Goal: Transaction & Acquisition: Register for event/course

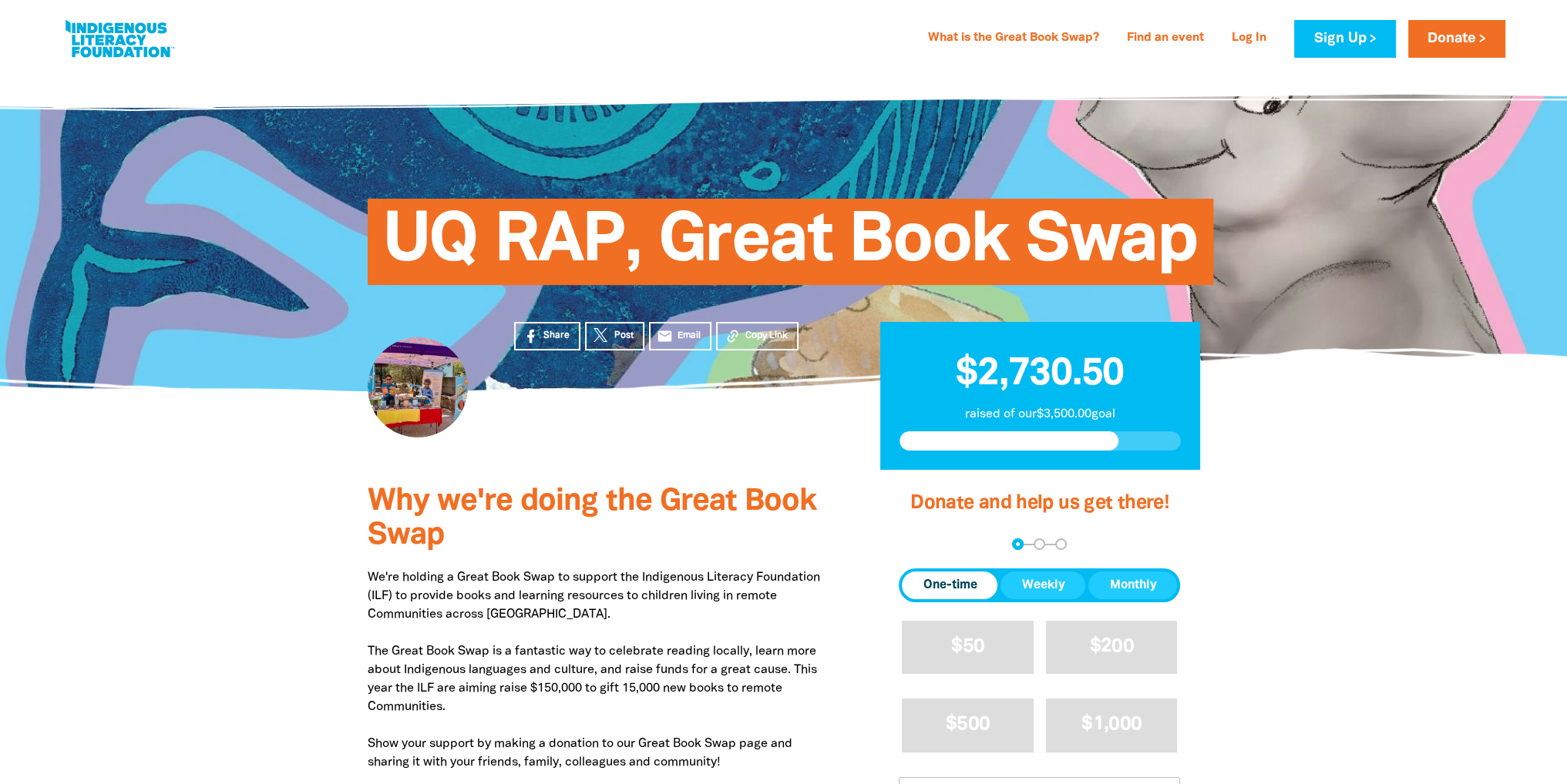
click at [108, 27] on link at bounding box center [119, 39] width 115 height 47
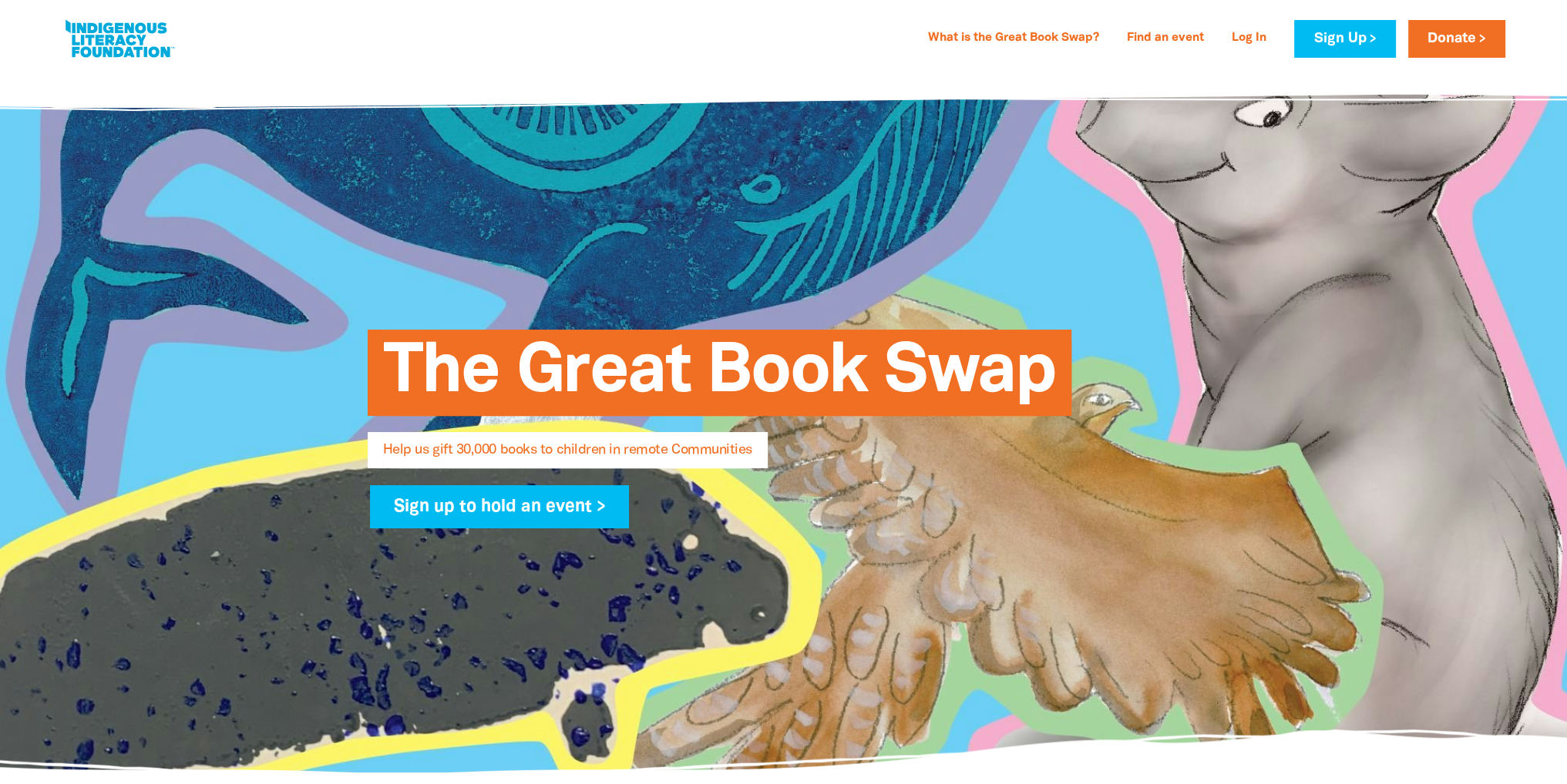
select select "AU"
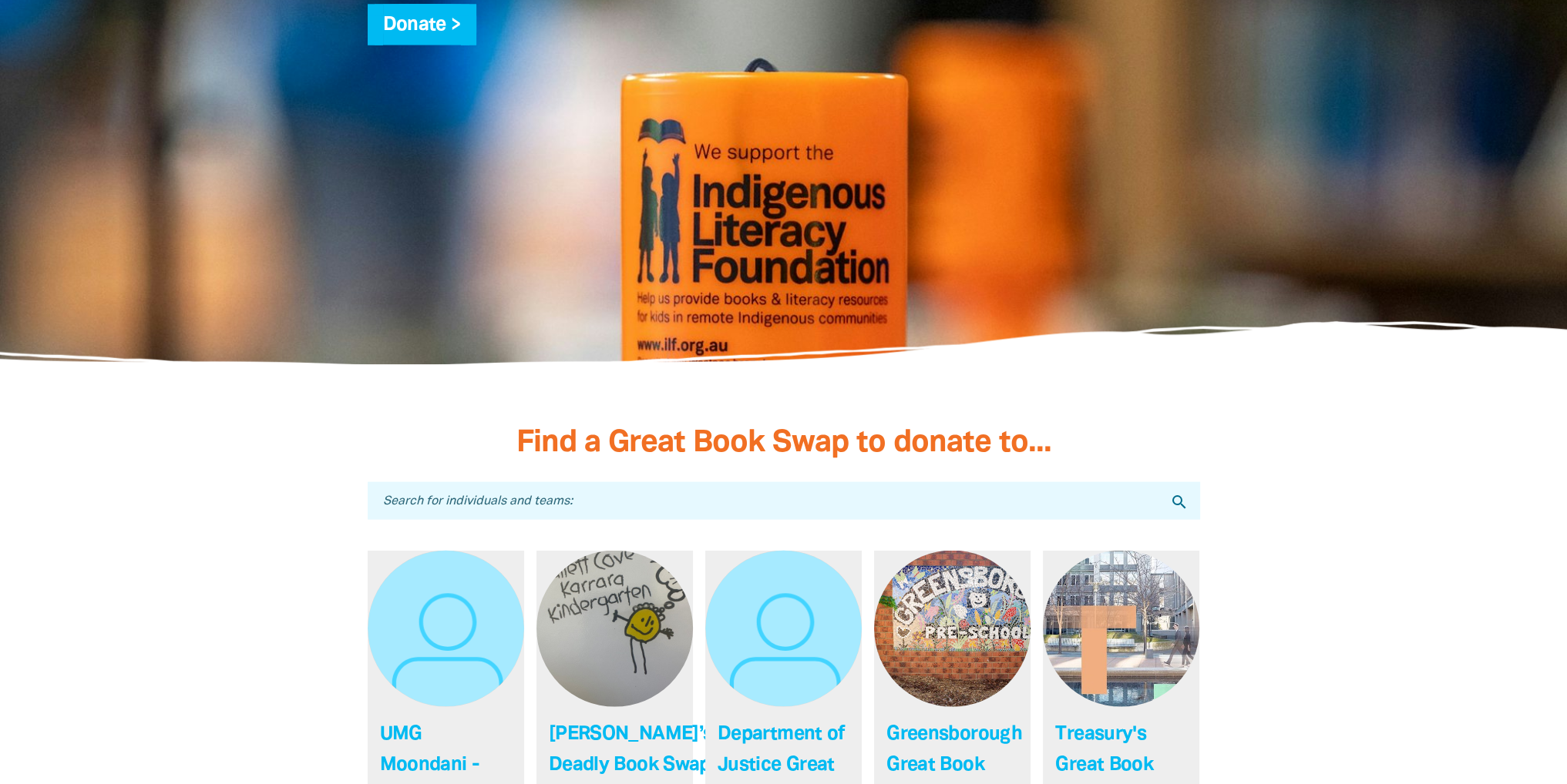
scroll to position [4546, 0]
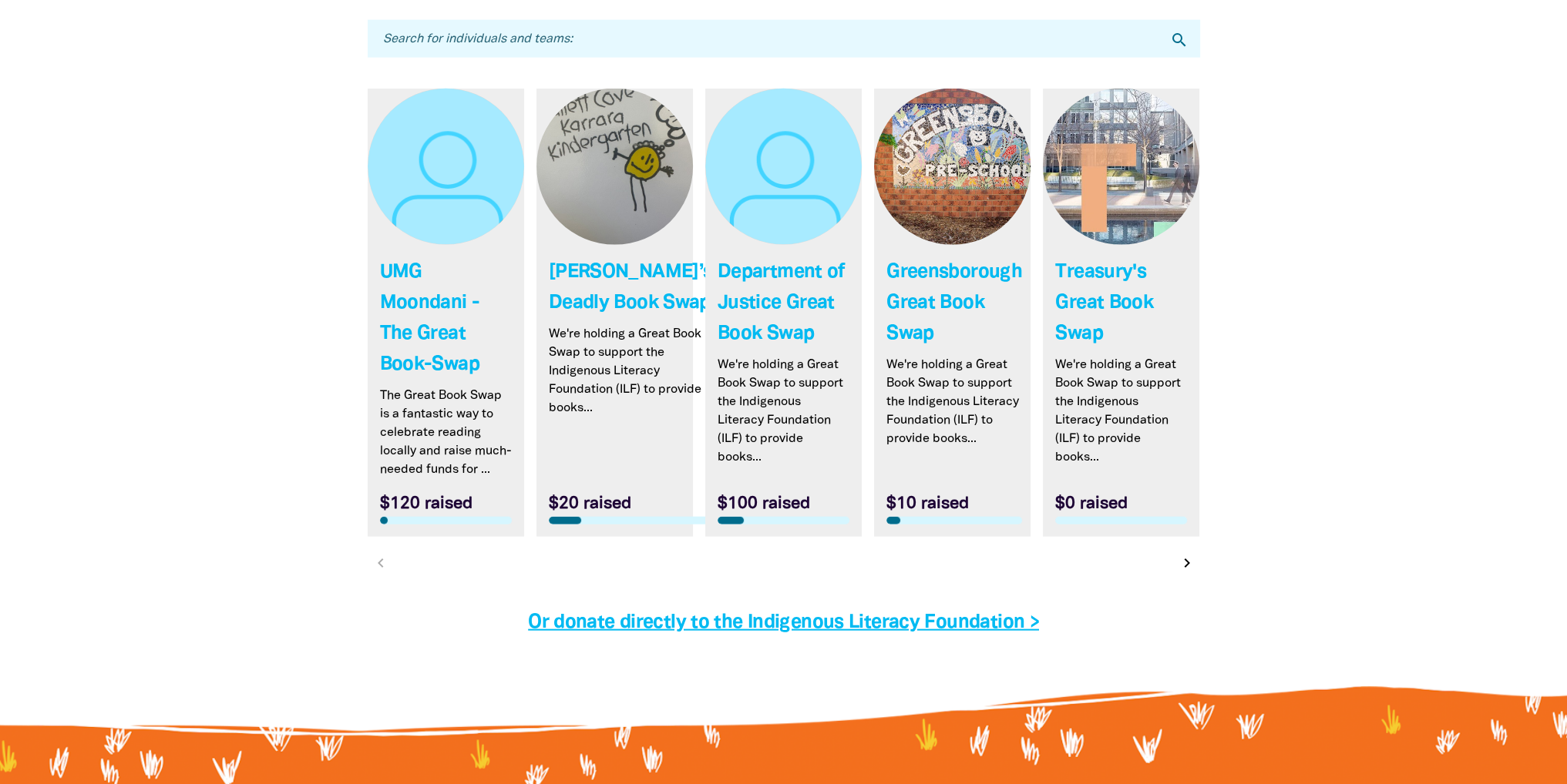
click at [1185, 554] on icon "chevron_right" at bounding box center [1187, 564] width 19 height 19
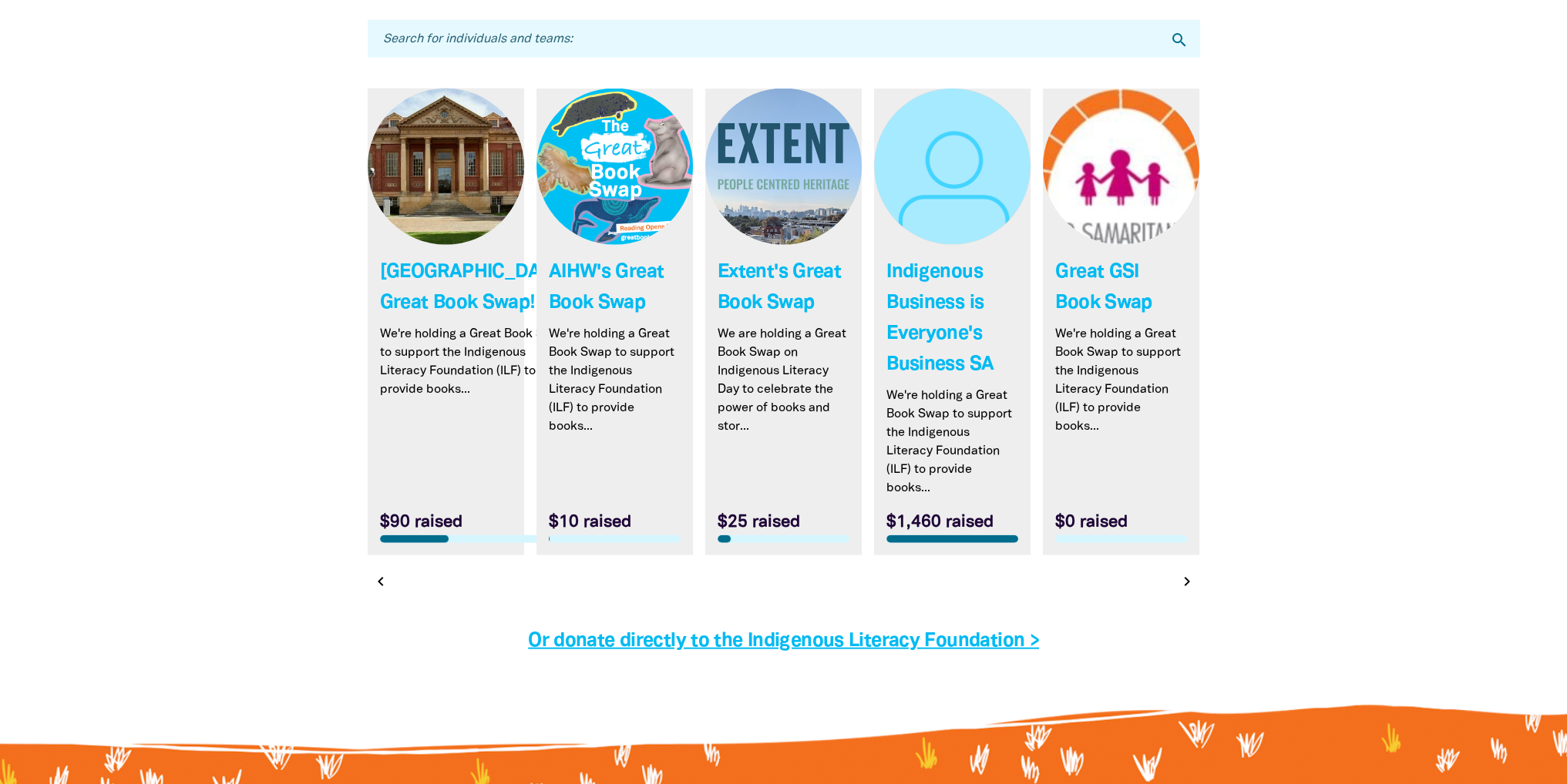
click at [1185, 572] on icon "chevron_right" at bounding box center [1187, 582] width 19 height 19
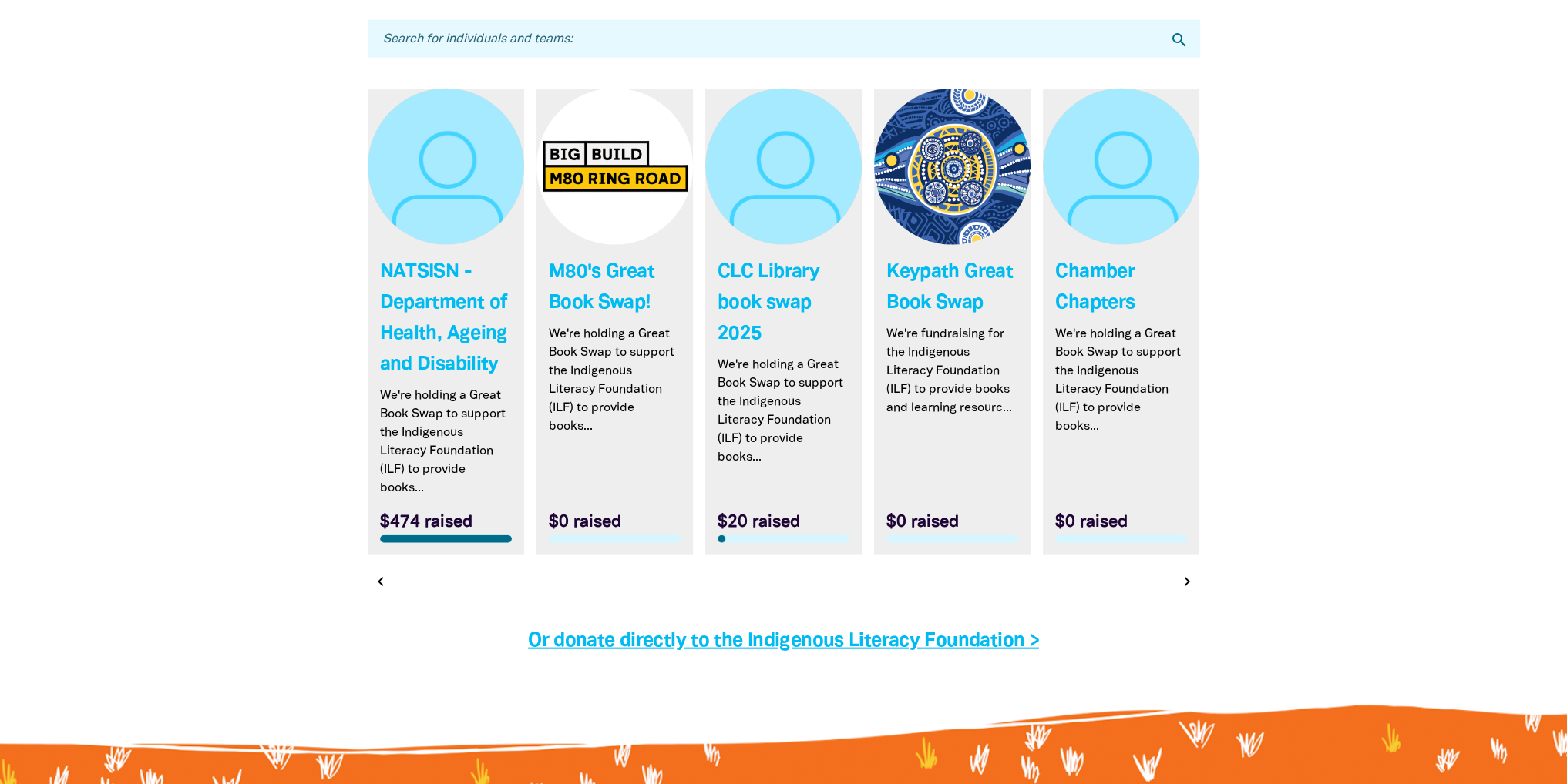
click at [1185, 572] on icon "chevron_right" at bounding box center [1187, 582] width 19 height 19
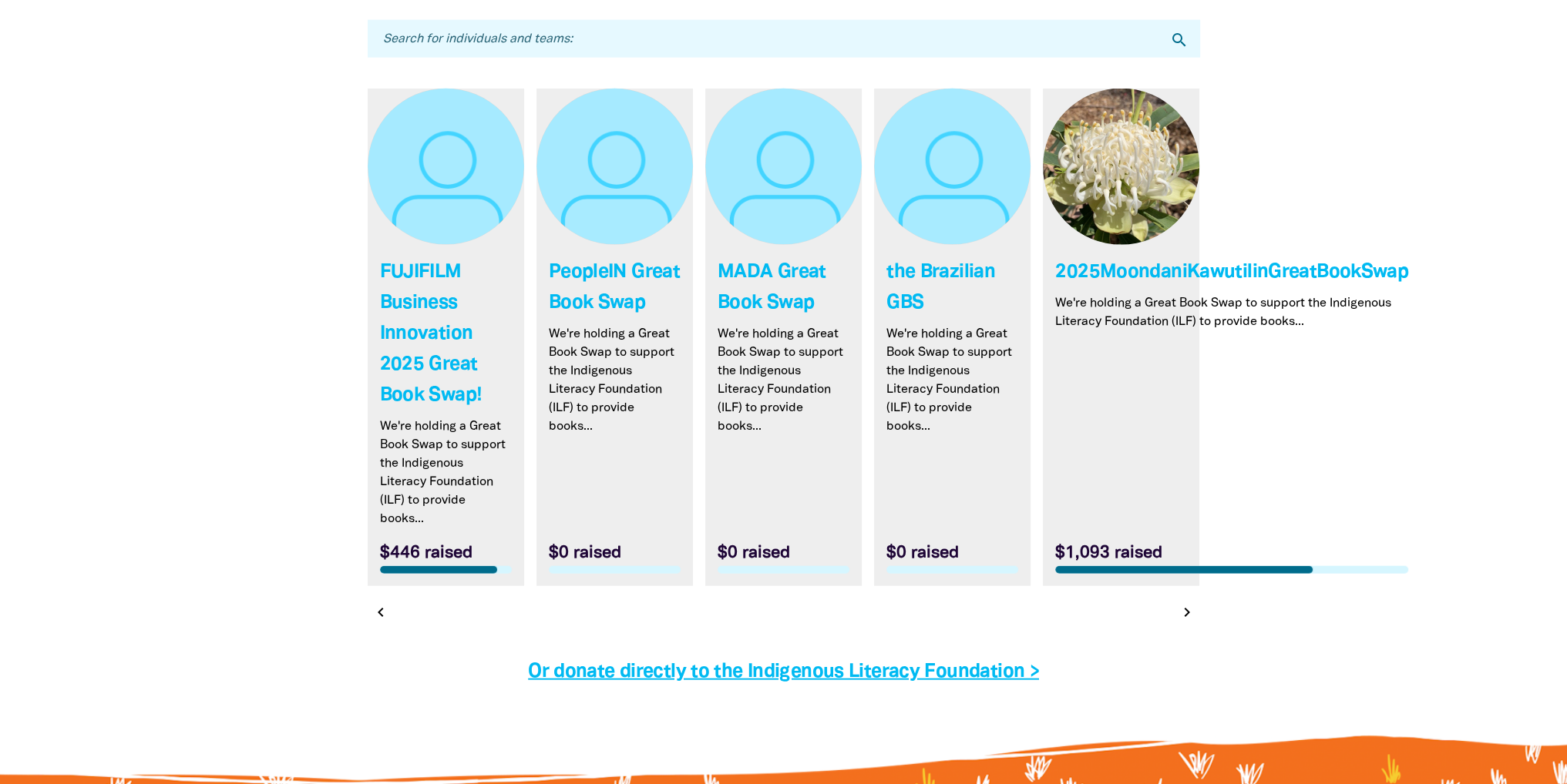
click at [1181, 604] on icon "chevron_right" at bounding box center [1187, 613] width 19 height 19
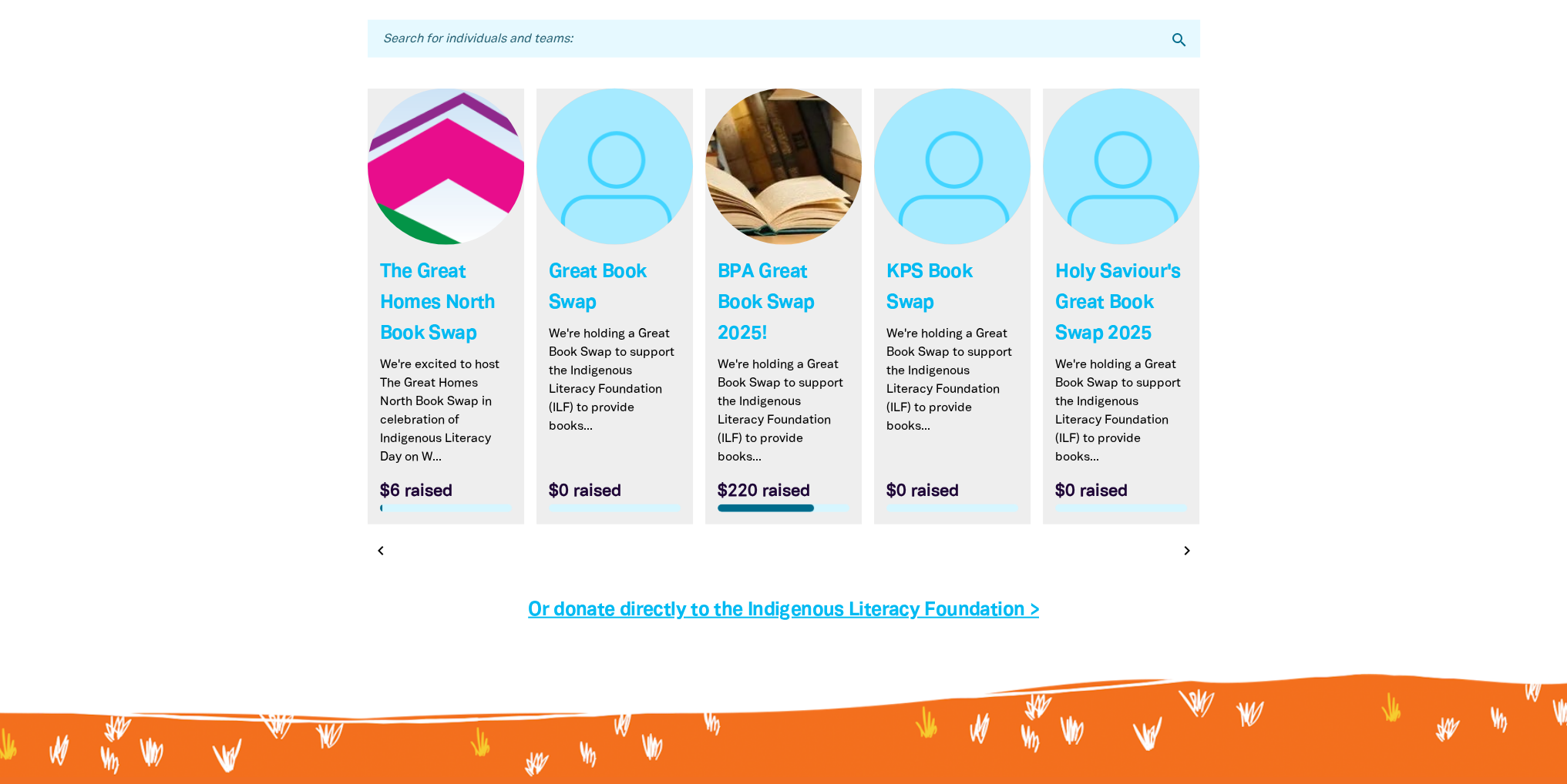
click at [1189, 541] on icon "chevron_right" at bounding box center [1187, 551] width 19 height 19
